Goal: Navigation & Orientation: Understand site structure

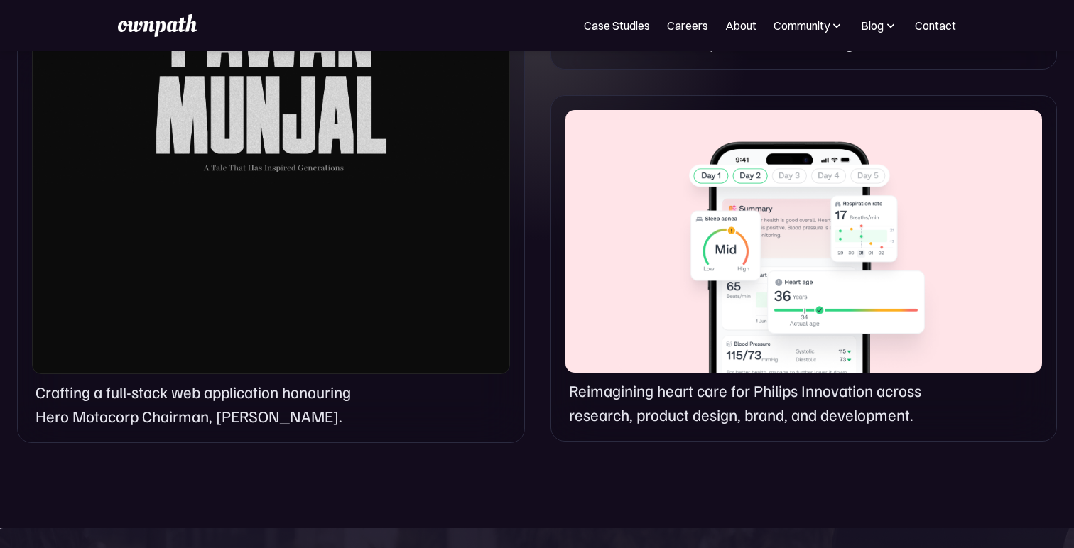
scroll to position [1042, 0]
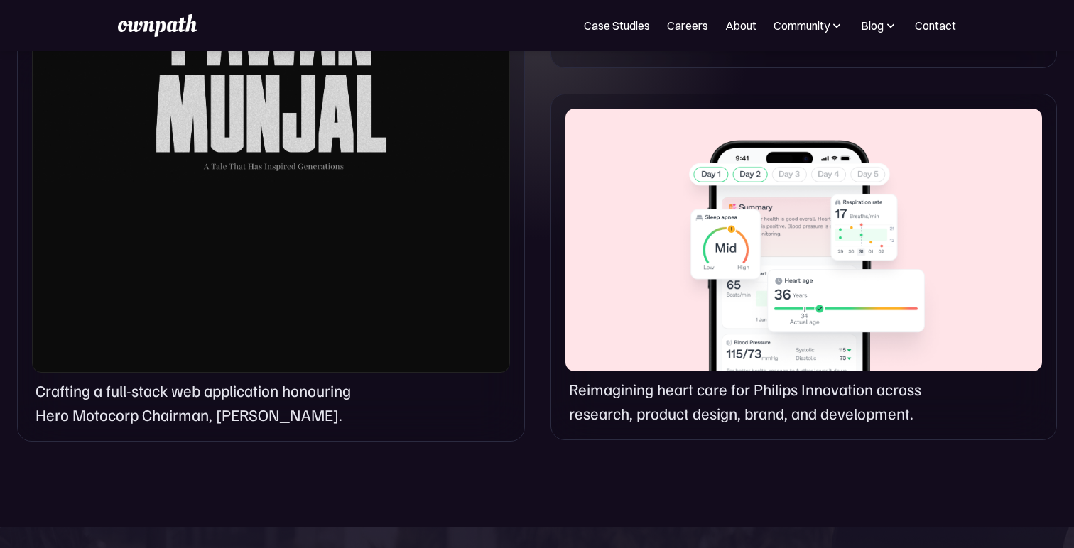
click at [381, 239] on div at bounding box center [271, 54] width 478 height 636
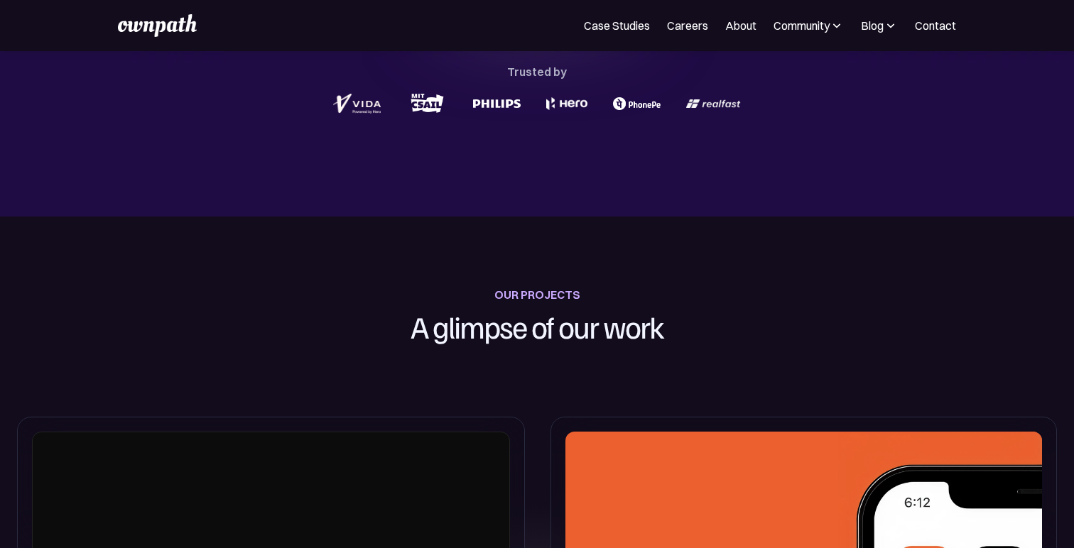
scroll to position [0, 0]
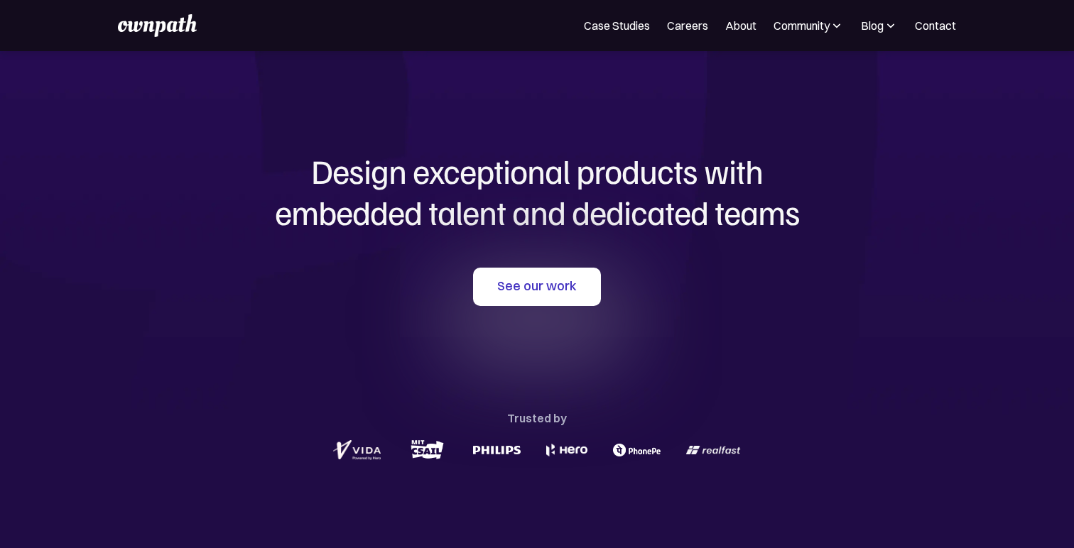
click at [180, 25] on img at bounding box center [157, 25] width 78 height 23
click at [559, 281] on link "See our work" at bounding box center [537, 287] width 128 height 38
click at [740, 29] on link "About" at bounding box center [740, 25] width 31 height 17
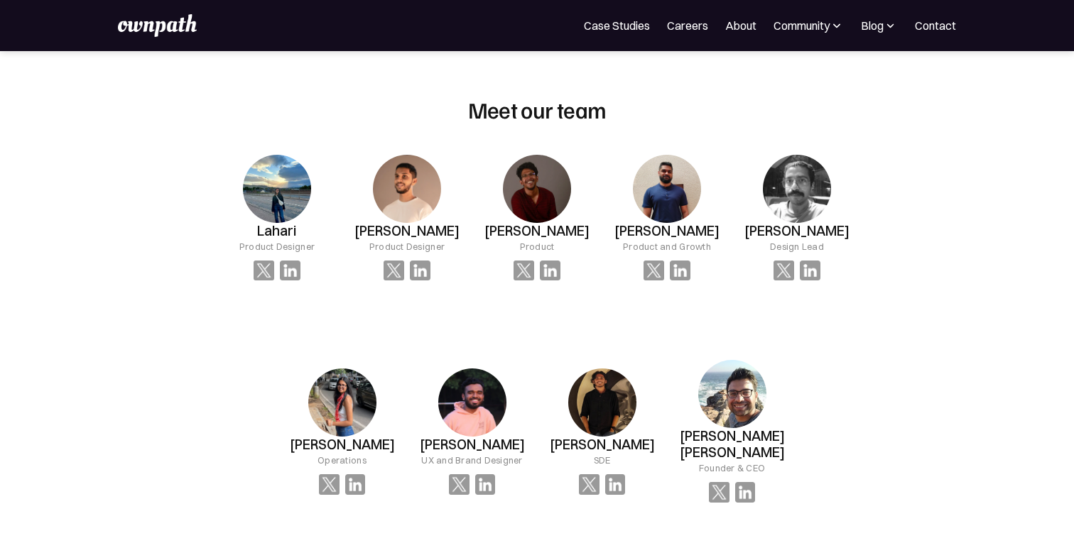
scroll to position [939, 0]
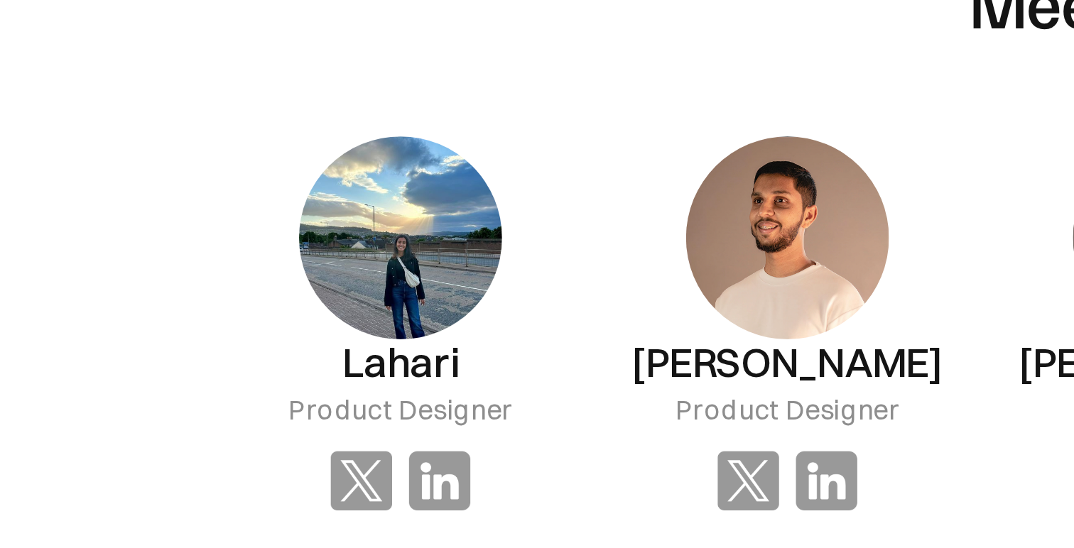
click at [274, 185] on img at bounding box center [277, 188] width 68 height 68
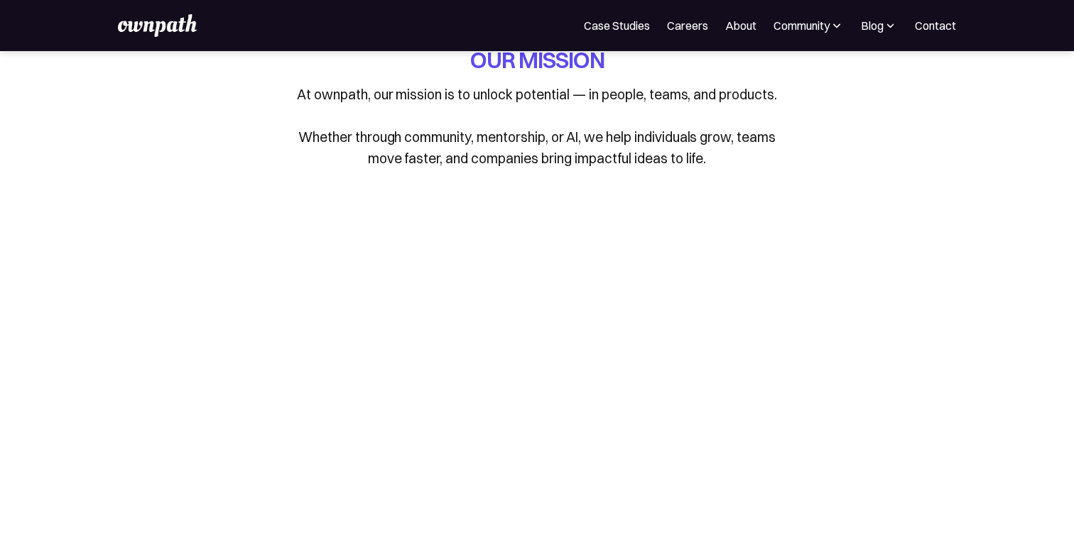
scroll to position [0, 0]
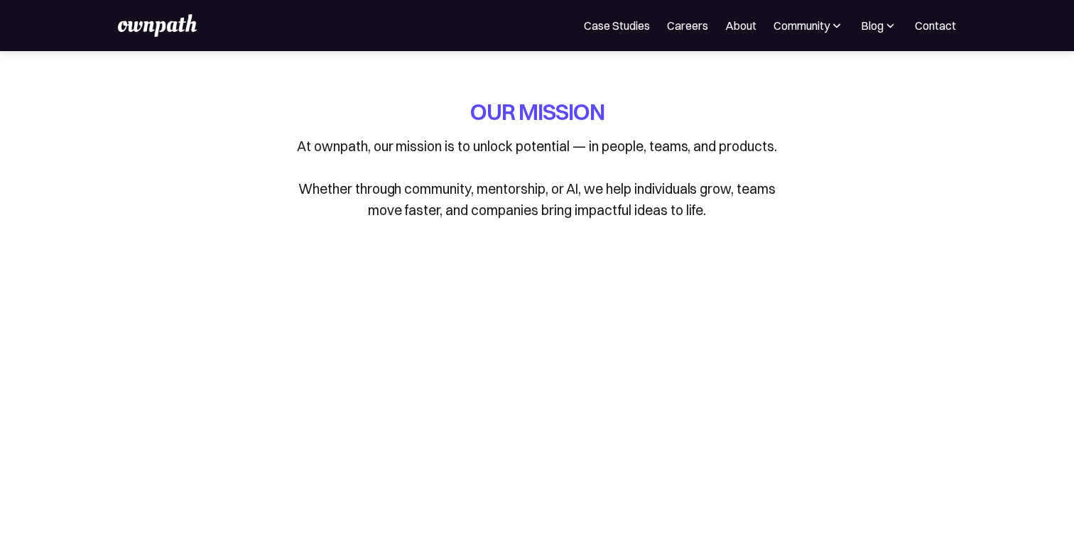
click at [833, 33] on div "Community" at bounding box center [809, 25] width 70 height 17
